Goal: Information Seeking & Learning: Learn about a topic

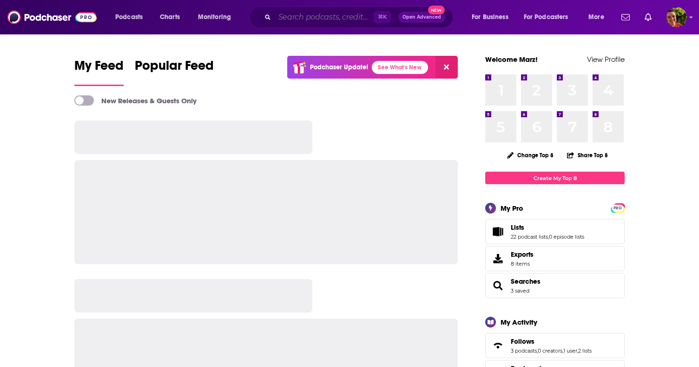
click at [328, 16] on input "Search podcasts, credits, & more..." at bounding box center [324, 17] width 99 height 15
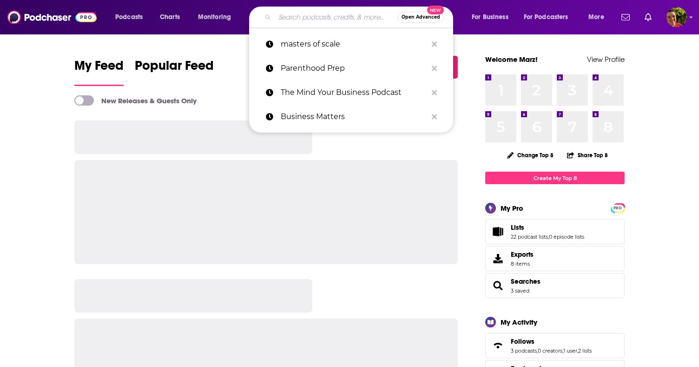
paste input "[URL][DOMAIN_NAME]"
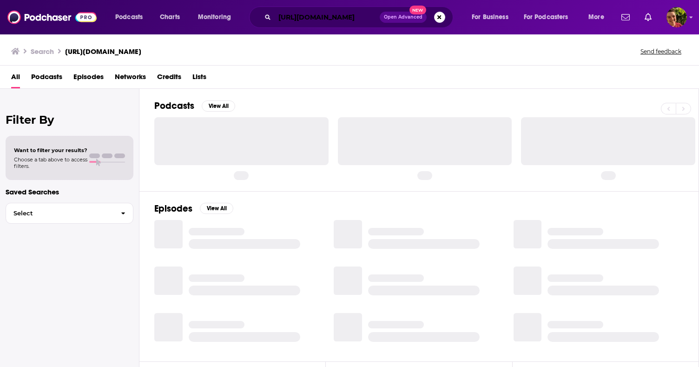
click at [312, 18] on input "[URL][DOMAIN_NAME]" at bounding box center [327, 17] width 105 height 15
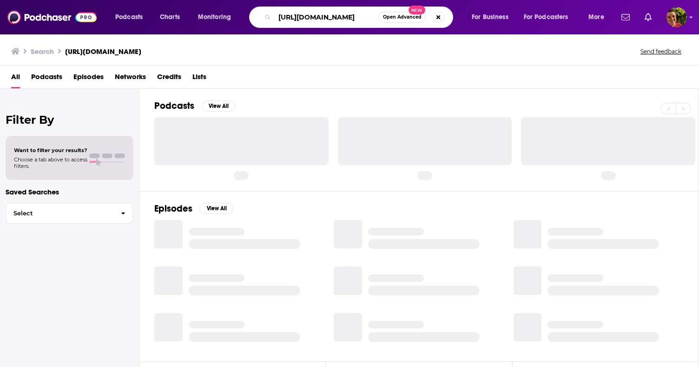
click at [312, 18] on input "[URL][DOMAIN_NAME]" at bounding box center [327, 17] width 104 height 15
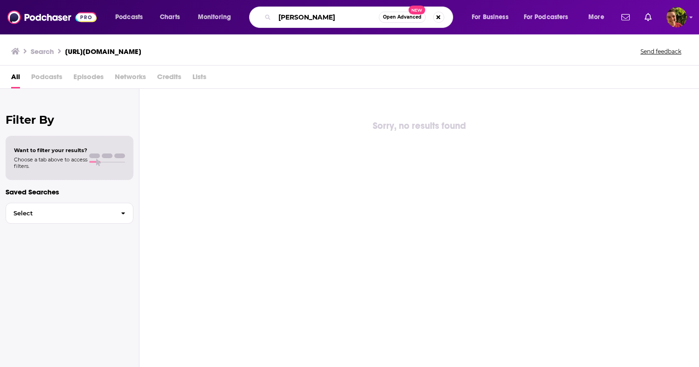
type input "[PERSON_NAME]"
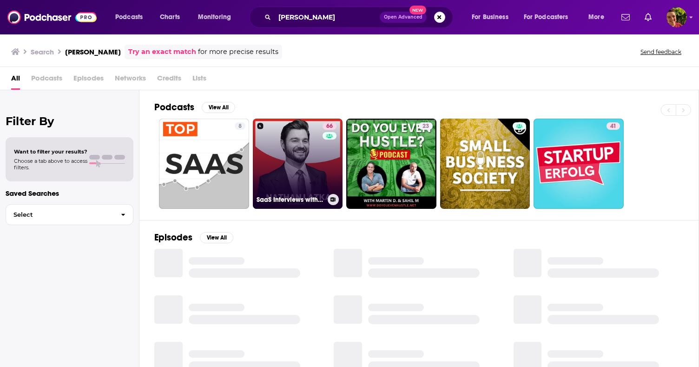
click at [291, 159] on link "66 SaaS Interviews with CEOs, Startups, Founders" at bounding box center [298, 163] width 90 height 90
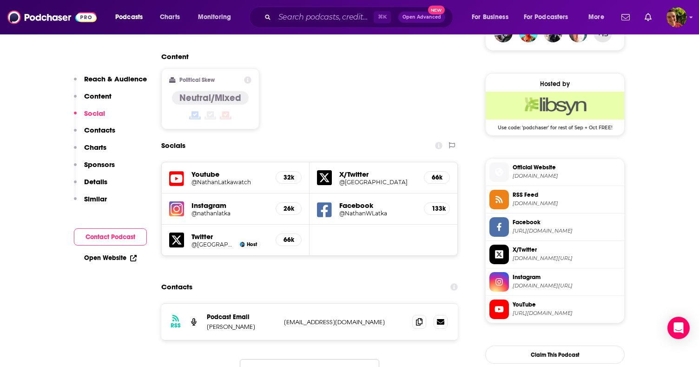
scroll to position [718, 0]
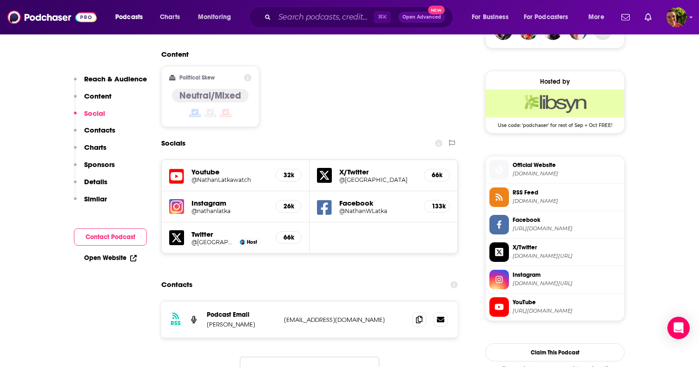
click at [206, 198] on h5 "Instagram" at bounding box center [229, 202] width 77 height 9
click at [212, 198] on h5 "Instagram" at bounding box center [229, 202] width 77 height 9
click at [217, 207] on h5 "@nathanlatka" at bounding box center [229, 210] width 77 height 7
click at [360, 207] on h5 "@NathanWLatka" at bounding box center [377, 210] width 77 height 7
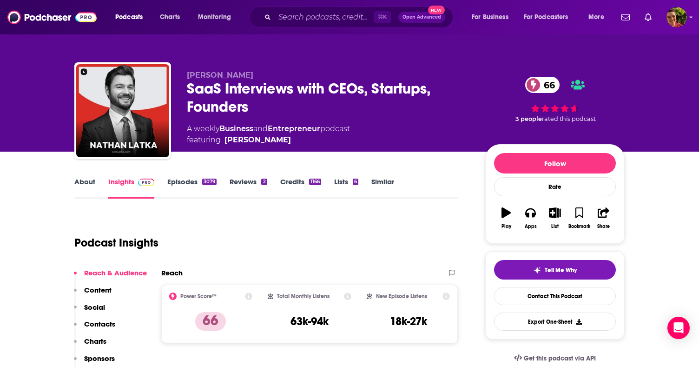
scroll to position [88, 0]
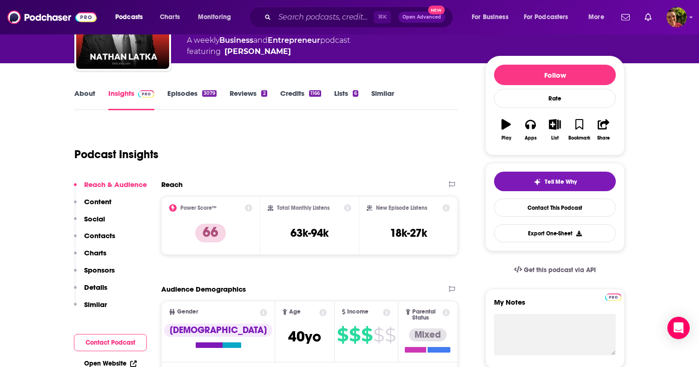
click at [82, 93] on link "About" at bounding box center [84, 99] width 21 height 21
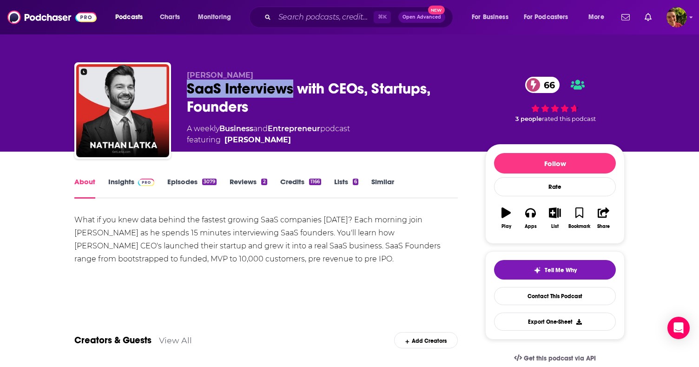
drag, startPoint x: 186, startPoint y: 87, endPoint x: 292, endPoint y: 93, distance: 106.1
click at [292, 93] on div "[PERSON_NAME] Interviews with CEOs, Startups, Founders 66 A weekly Business and…" at bounding box center [349, 112] width 550 height 100
copy h1 "SaaS Interviews"
click at [209, 224] on div "What if you knew data behind the fastest growing SaaS companies [DATE]? Each mo…" at bounding box center [265, 239] width 383 height 52
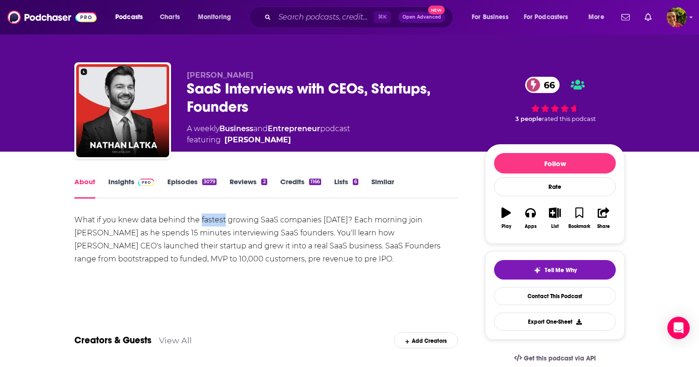
click at [209, 224] on div "What if you knew data behind the fastest growing SaaS companies [DATE]? Each mo…" at bounding box center [265, 239] width 383 height 52
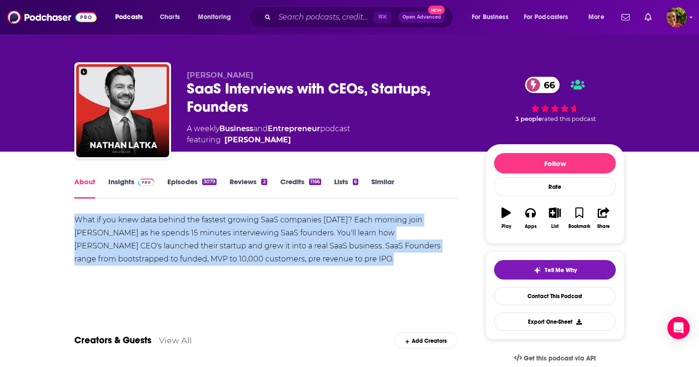
click at [209, 224] on div "What if you knew data behind the fastest growing SaaS companies [DATE]? Each mo…" at bounding box center [265, 239] width 383 height 52
copy div "What if you knew data behind the fastest growing SaaS companies [DATE]? Each mo…"
